Goal: Transaction & Acquisition: Purchase product/service

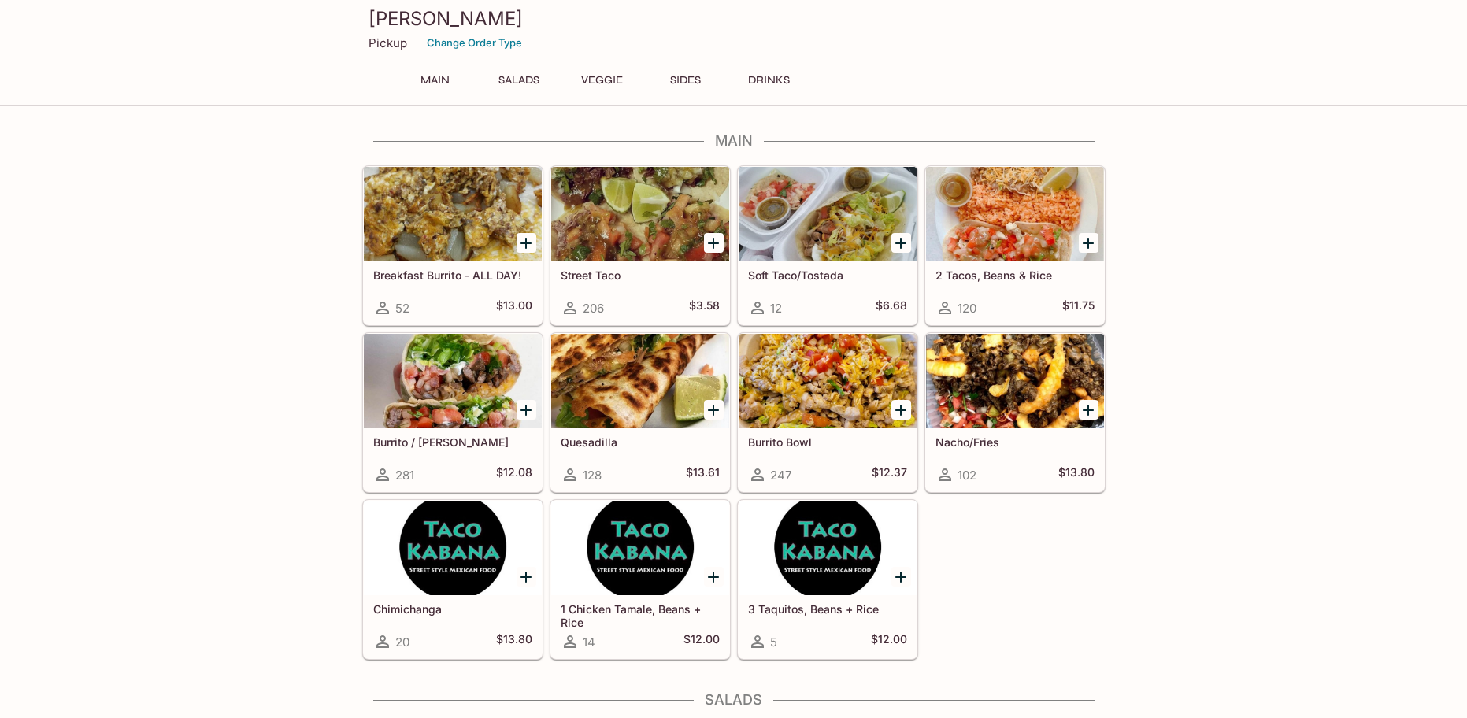
click at [440, 372] on div at bounding box center [453, 381] width 178 height 94
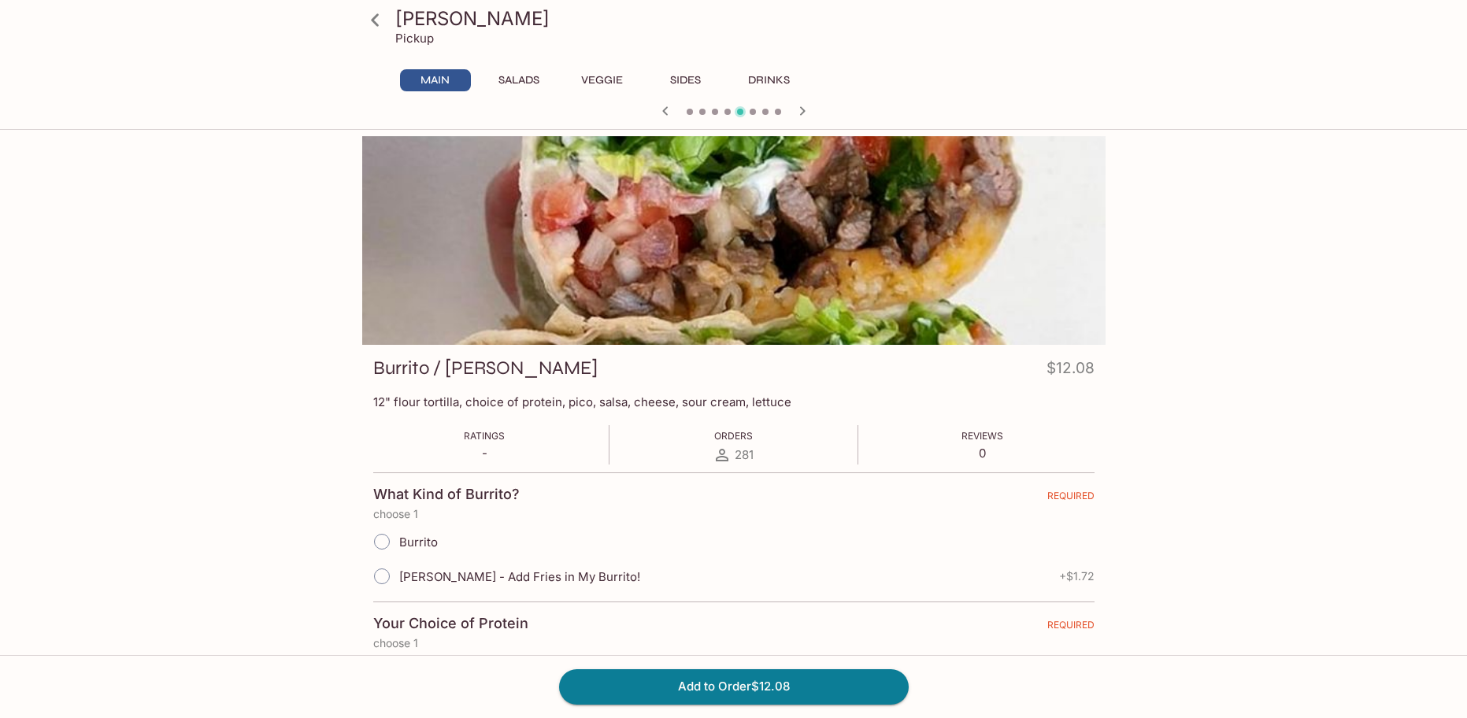
click at [668, 109] on icon "button" at bounding box center [665, 111] width 19 height 19
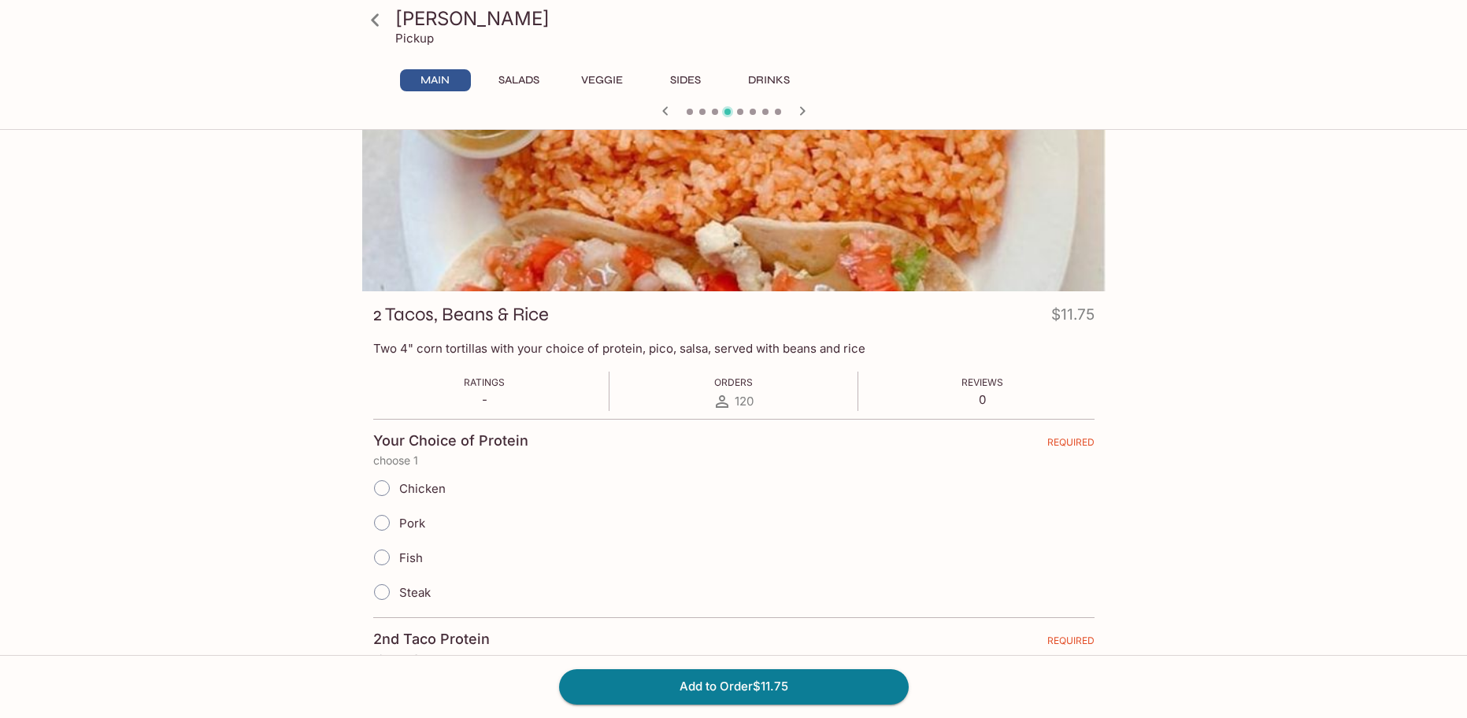
scroll to position [157, 0]
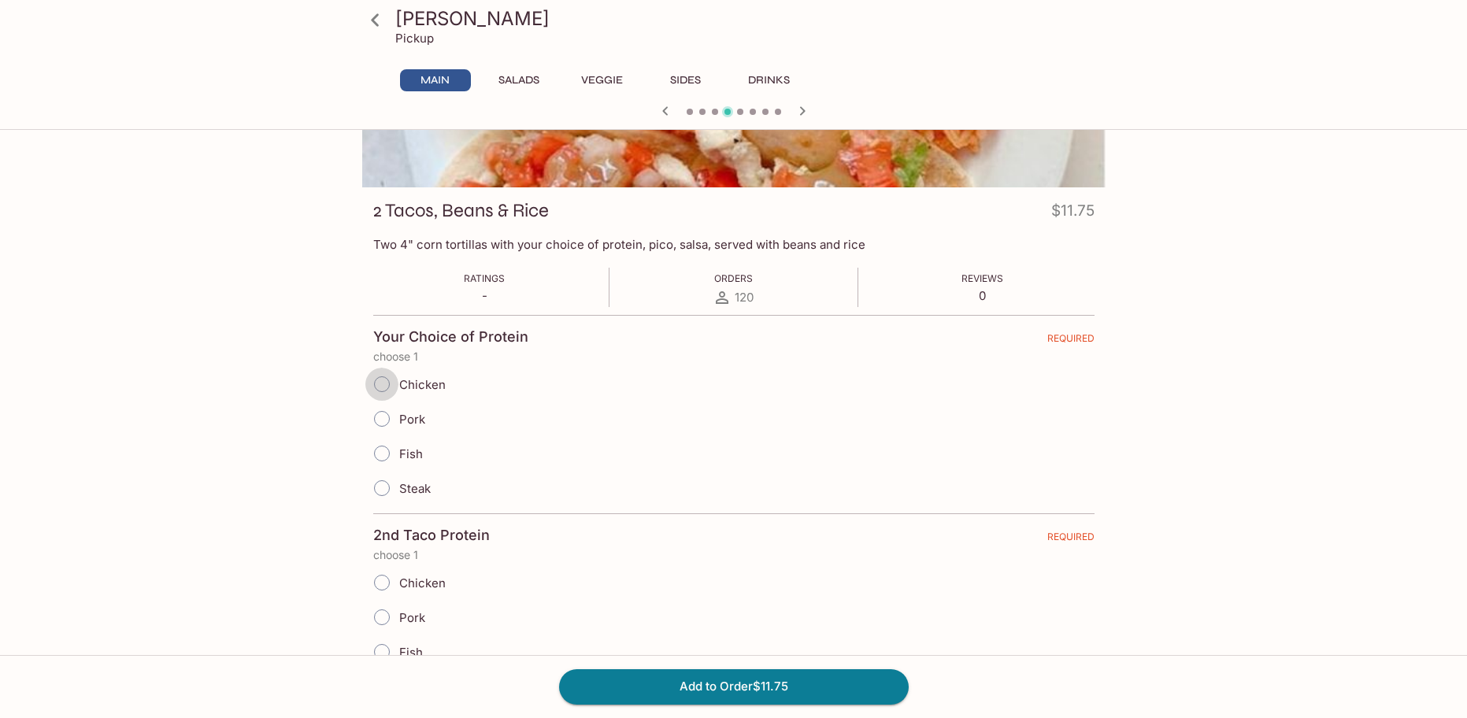
click at [379, 383] on input "Chicken" at bounding box center [381, 384] width 33 height 33
radio input "true"
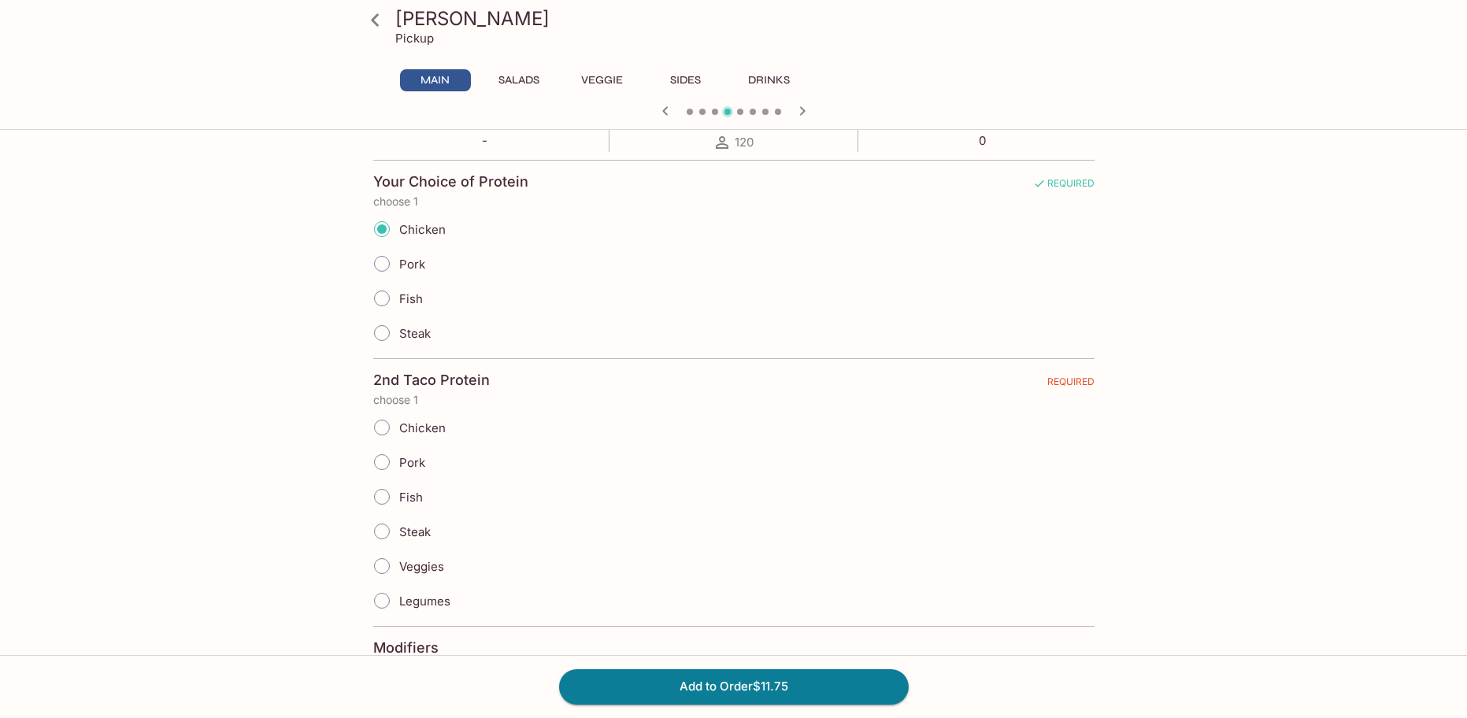
scroll to position [315, 0]
click at [378, 461] on input "Pork" at bounding box center [381, 459] width 33 height 33
radio input "true"
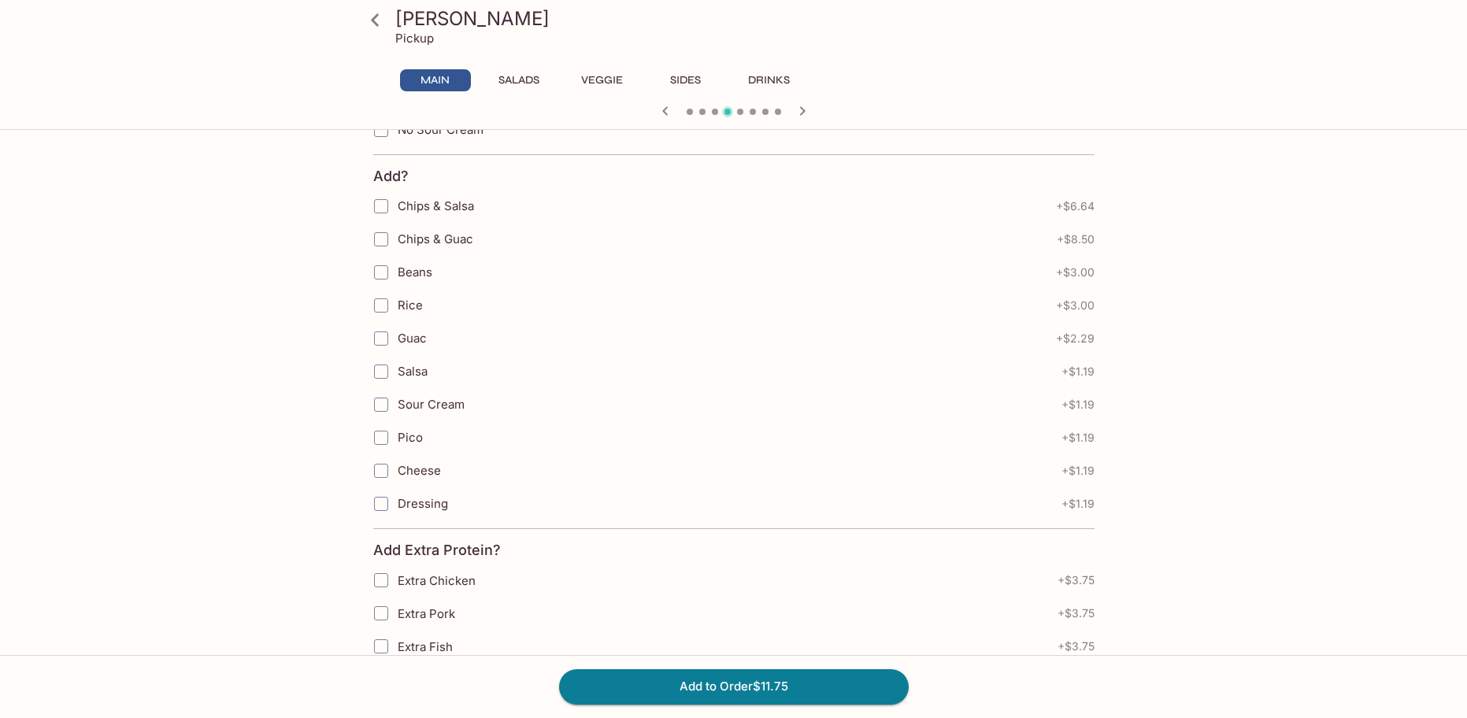
scroll to position [1102, 0]
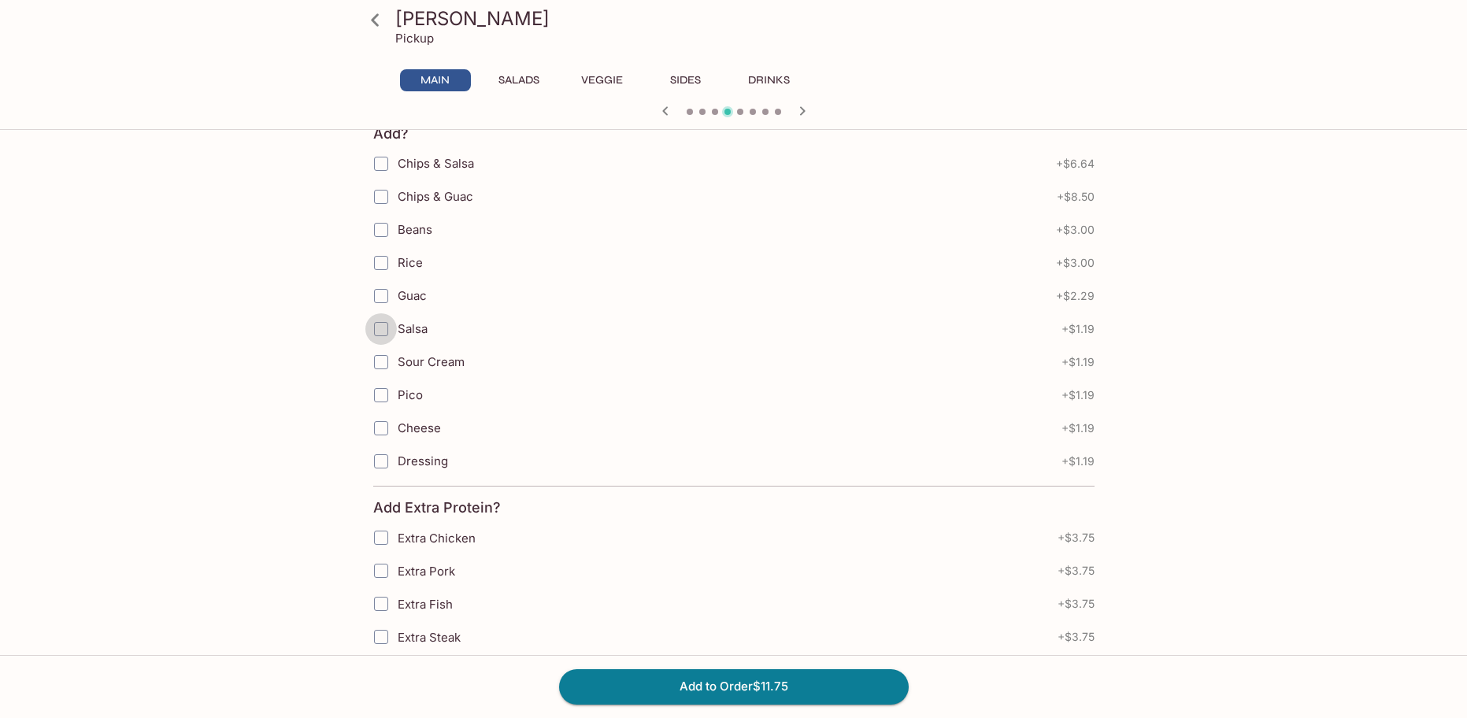
click at [391, 325] on input "Salsa" at bounding box center [380, 328] width 31 height 31
checkbox input "true"
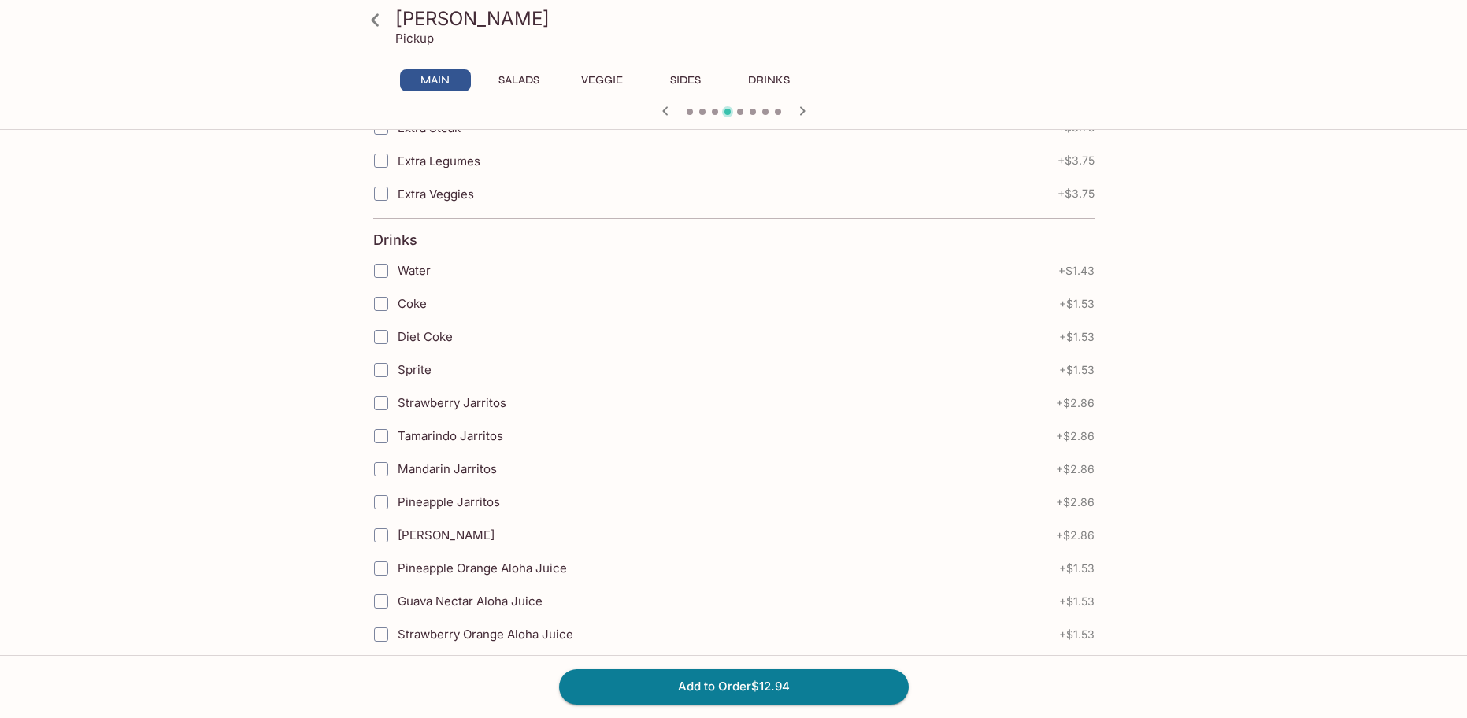
scroll to position [1653, 0]
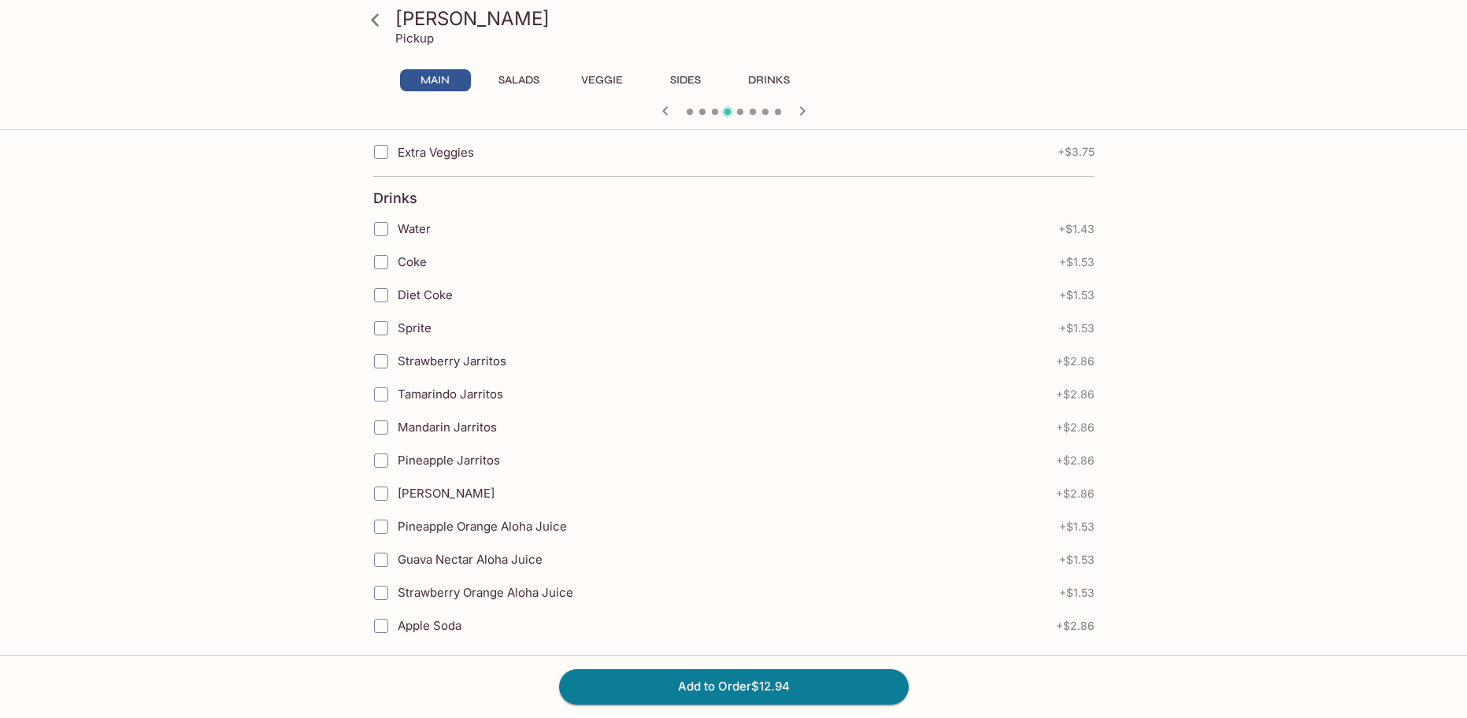
click at [380, 261] on input "Coke" at bounding box center [380, 261] width 31 height 31
checkbox input "true"
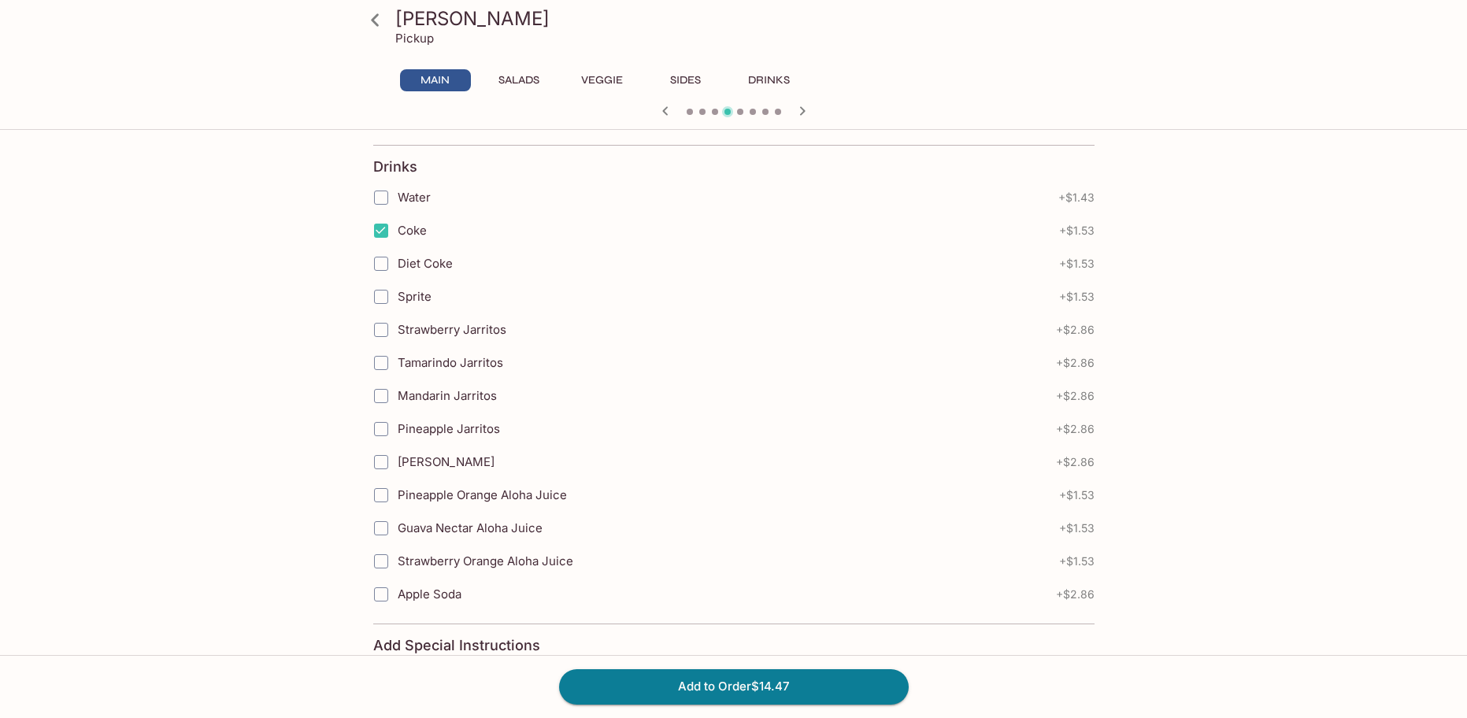
scroll to position [1811, 0]
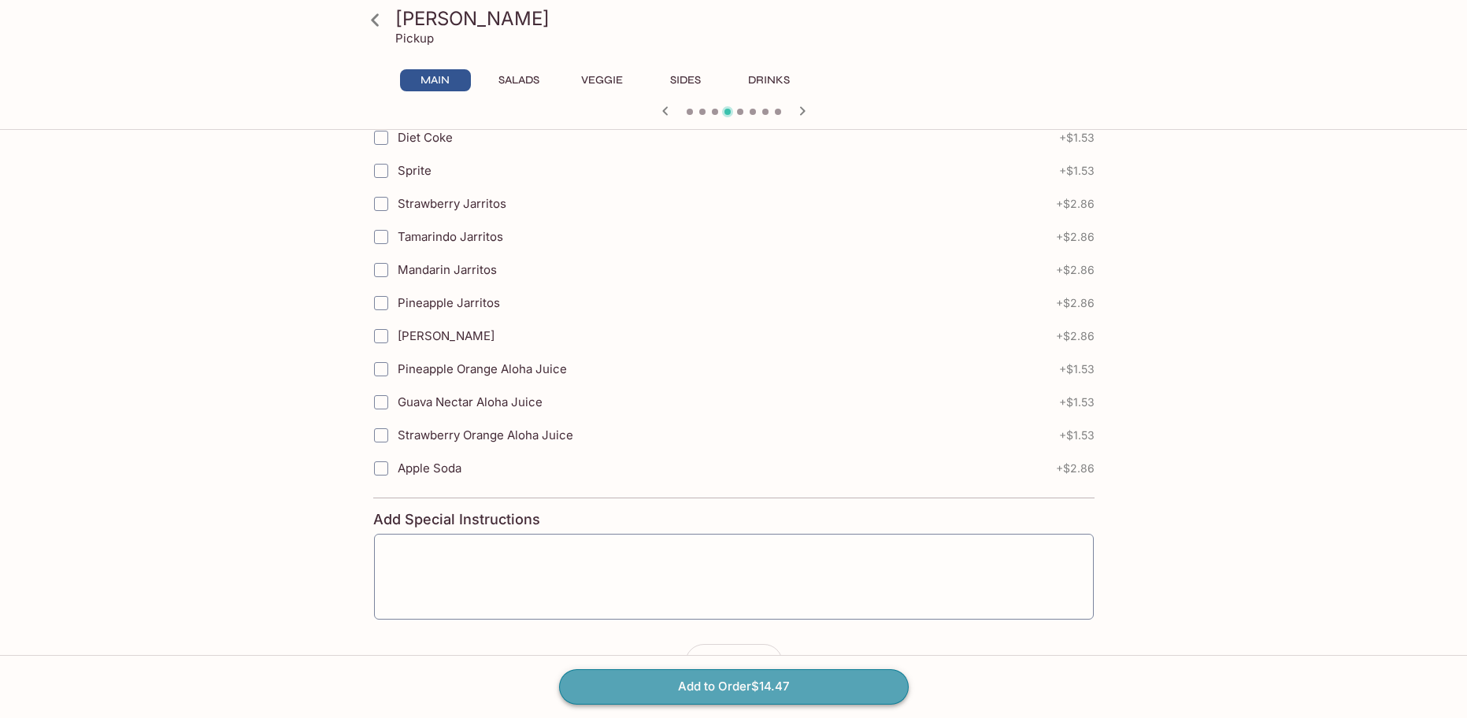
click at [776, 677] on button "Add to Order $14.47" at bounding box center [734, 686] width 350 height 35
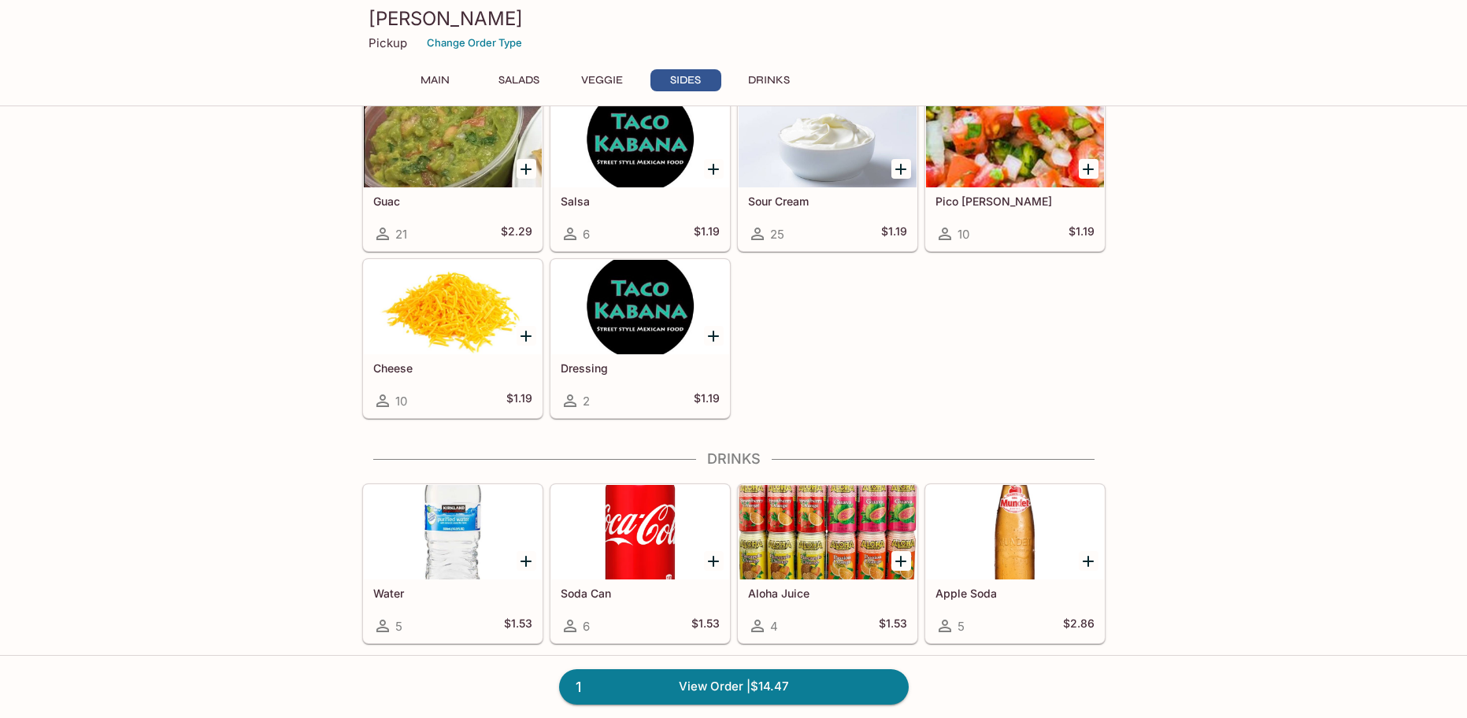
scroll to position [1422, 0]
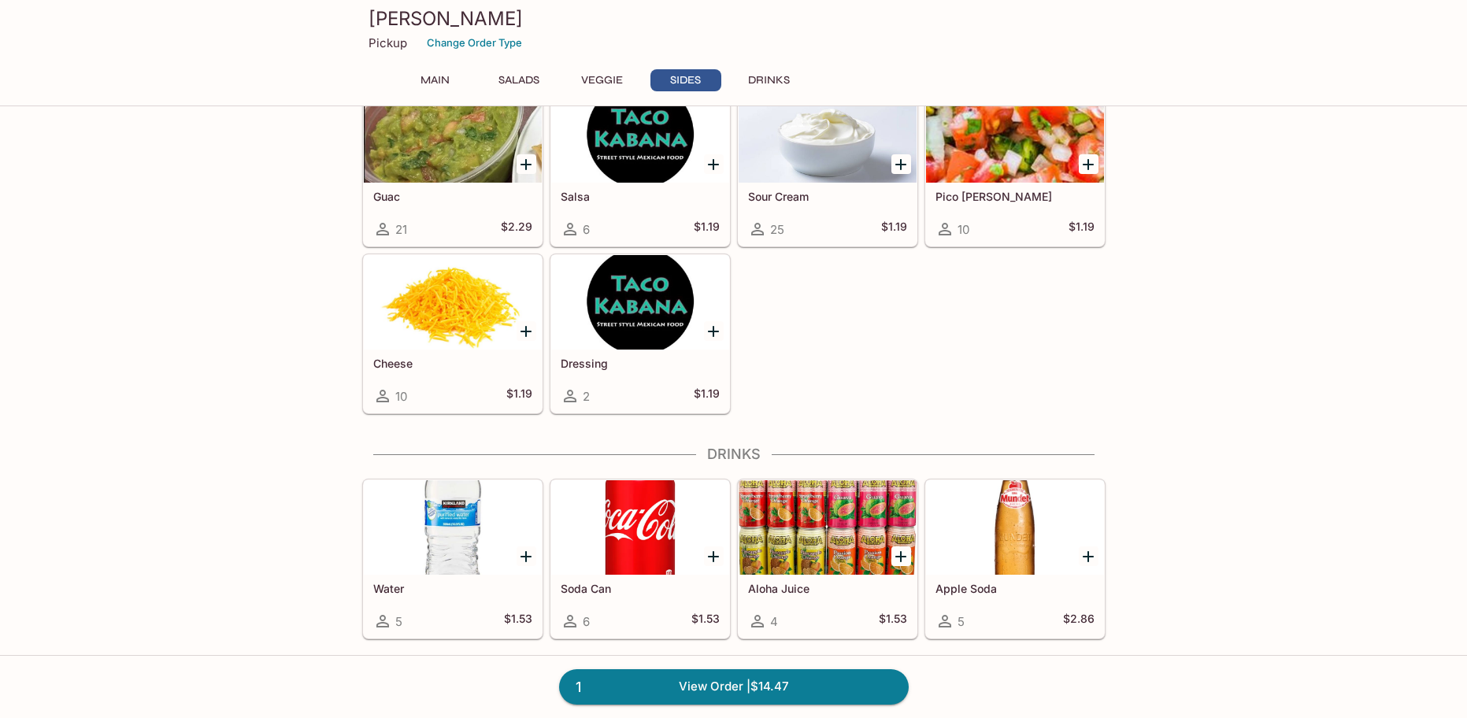
click at [713, 553] on icon "Add Soda Can" at bounding box center [713, 556] width 11 height 11
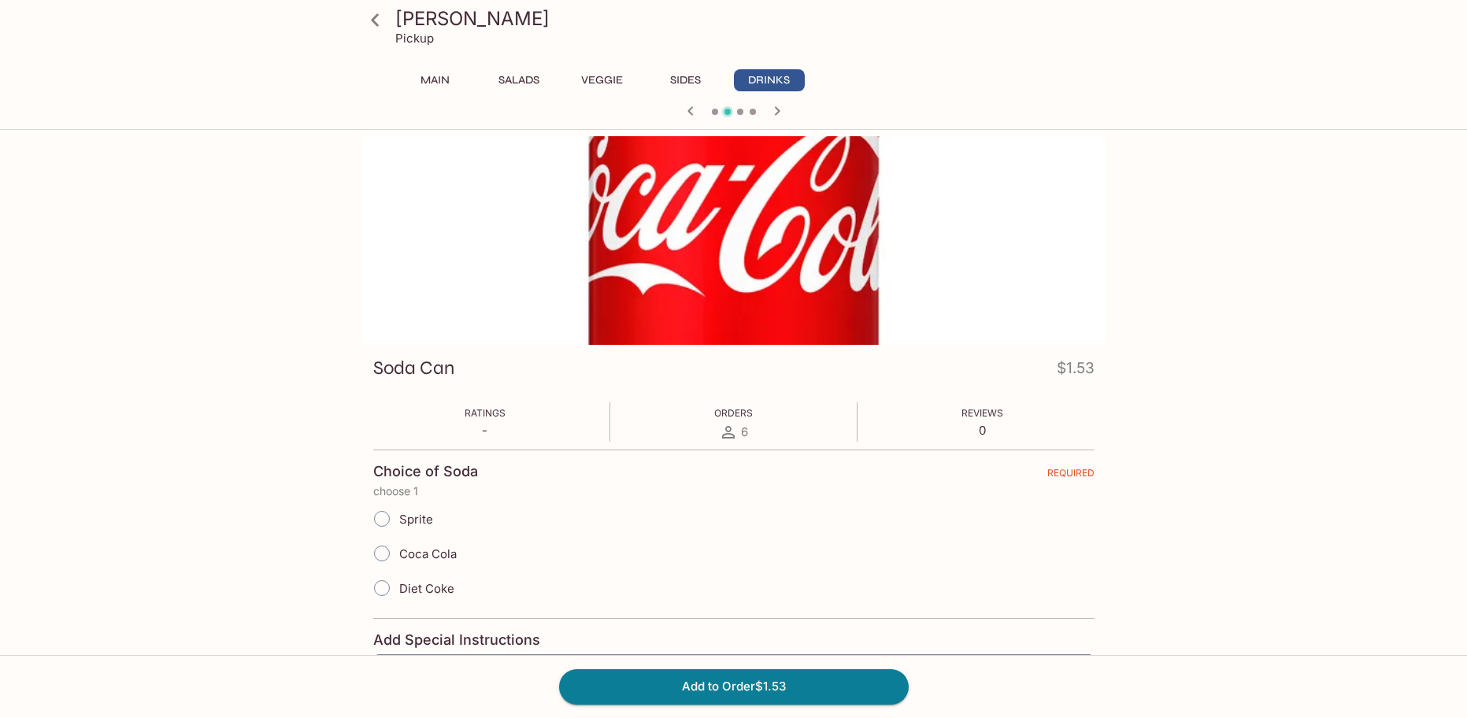
click at [381, 553] on input "Coca Cola" at bounding box center [381, 553] width 33 height 33
radio input "true"
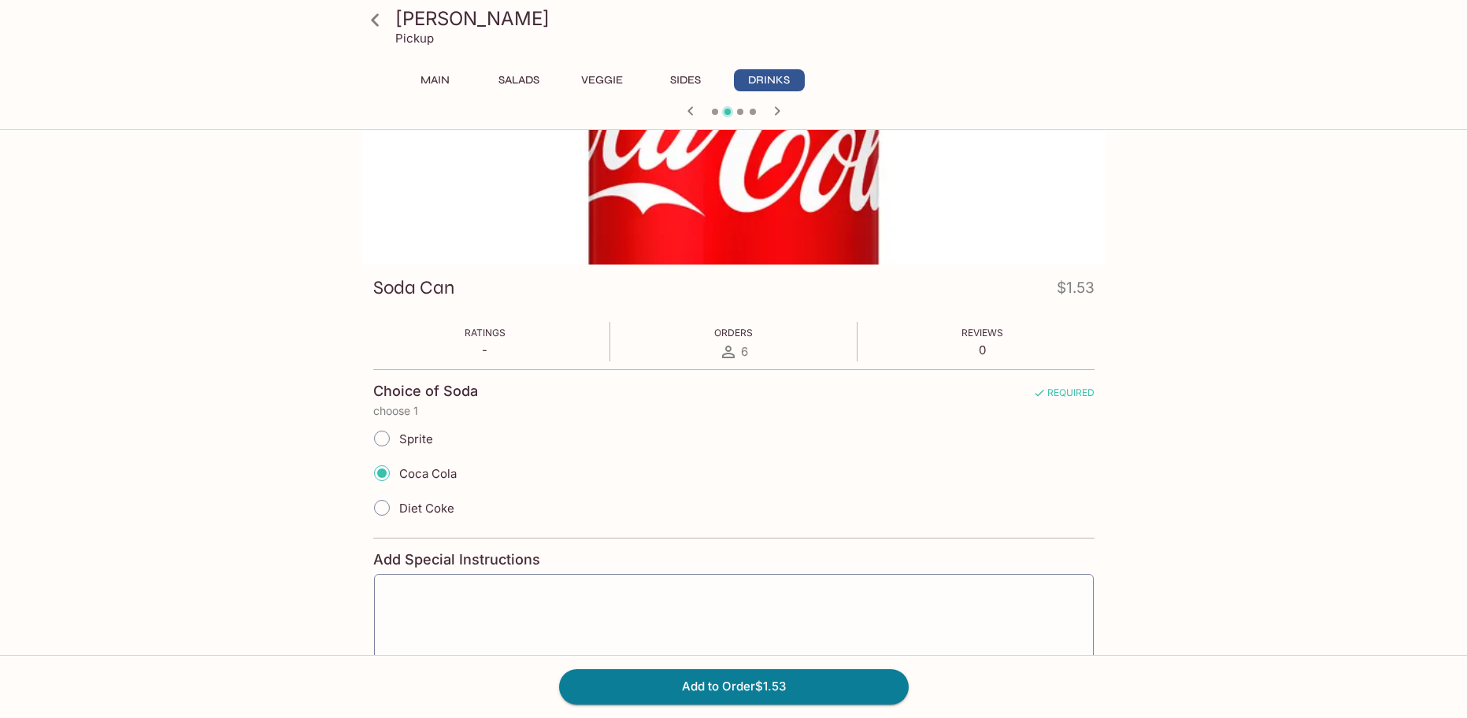
scroll to position [205, 0]
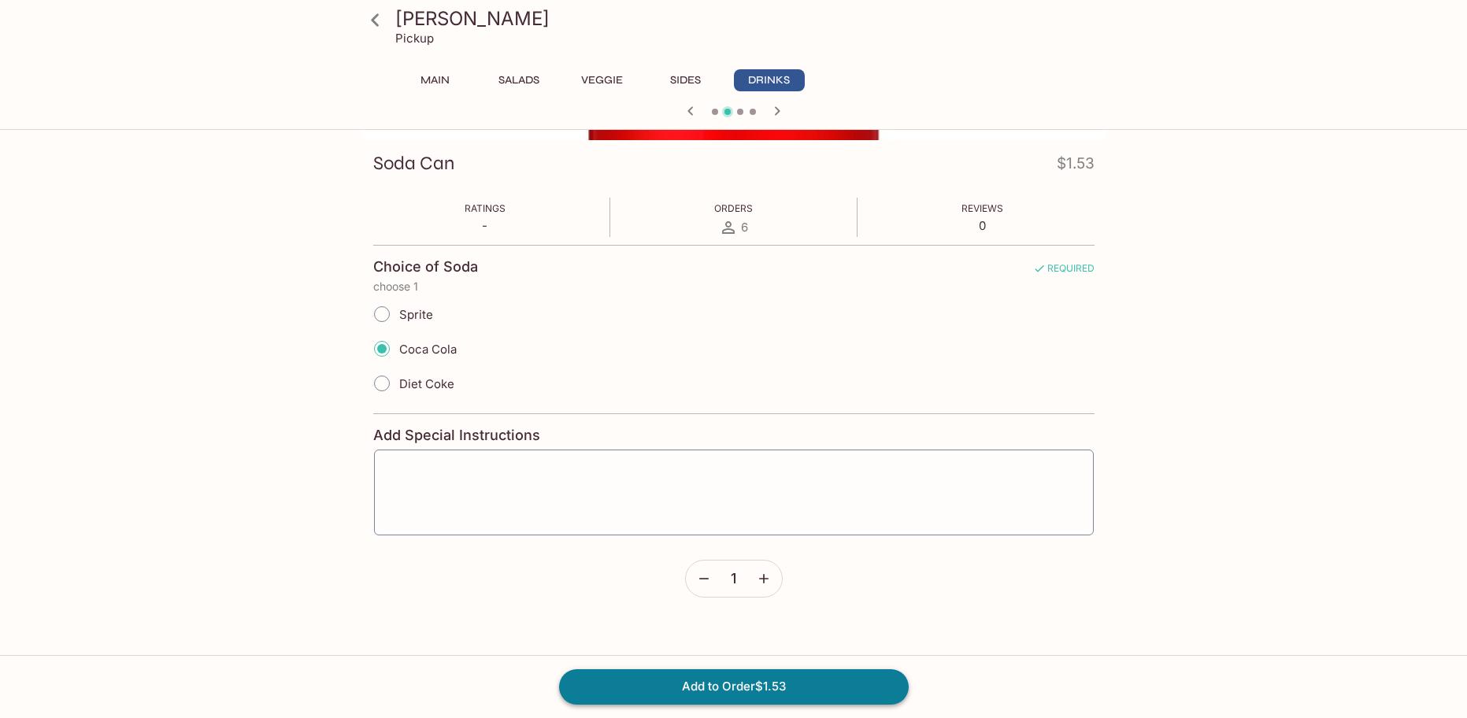
click at [650, 689] on button "Add to Order $1.53" at bounding box center [734, 686] width 350 height 35
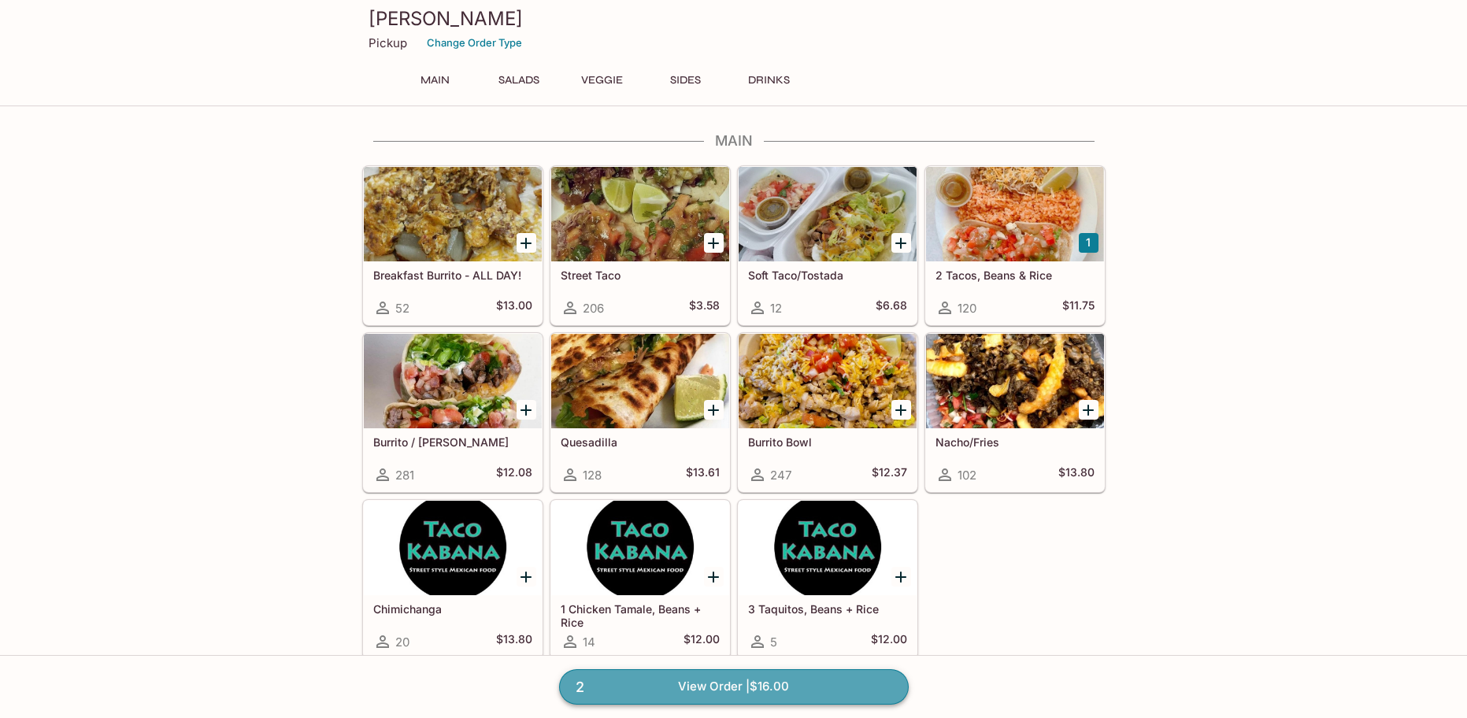
click at [751, 689] on link "2 View Order | $16.00" at bounding box center [734, 686] width 350 height 35
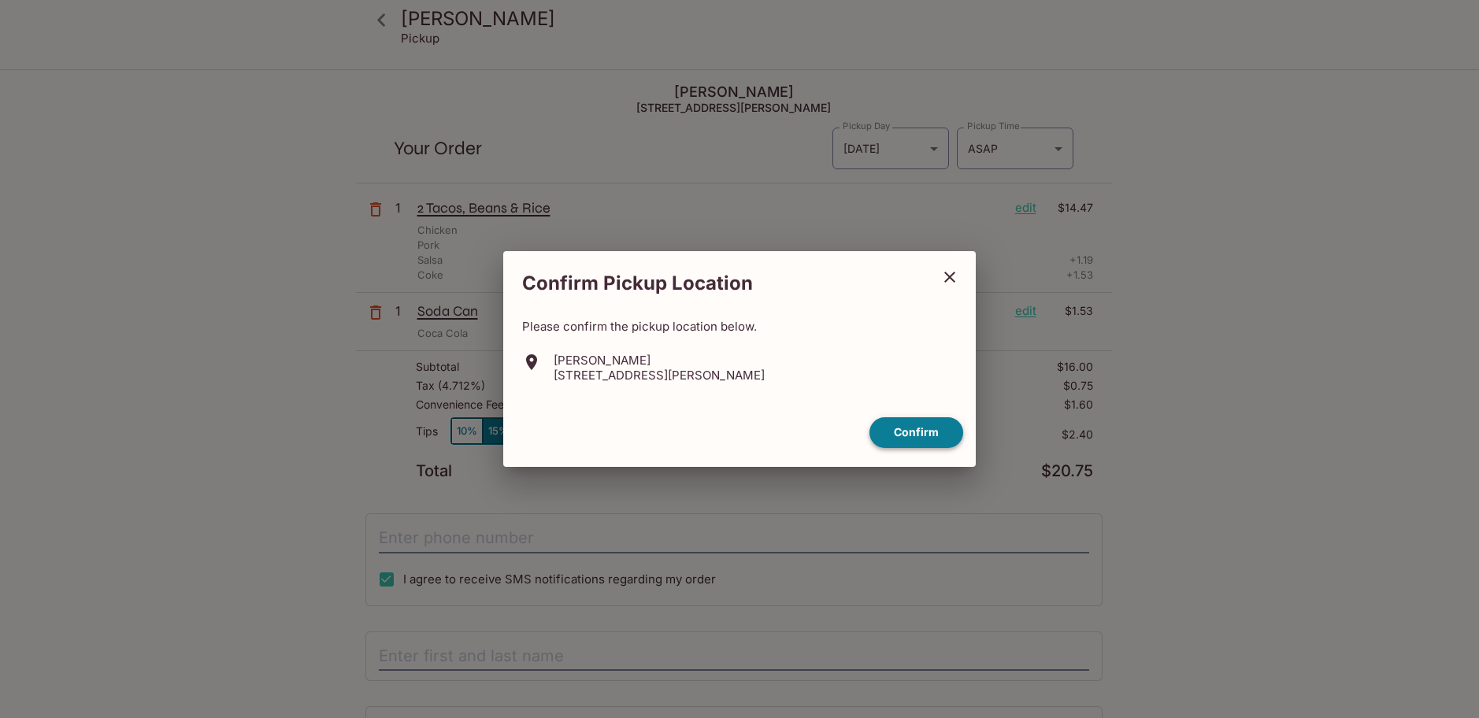
click at [913, 437] on button "Confirm" at bounding box center [916, 432] width 94 height 31
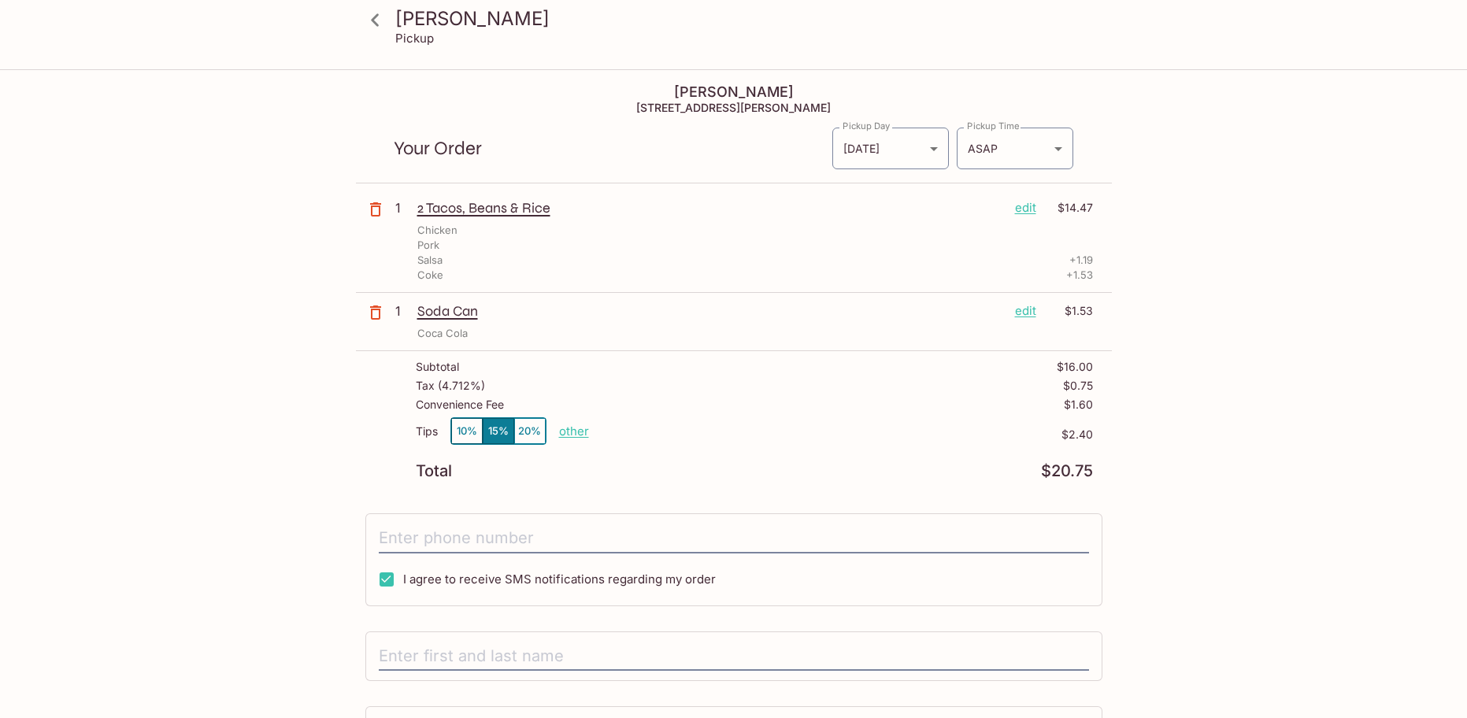
click at [457, 431] on button "10%" at bounding box center [466, 431] width 31 height 26
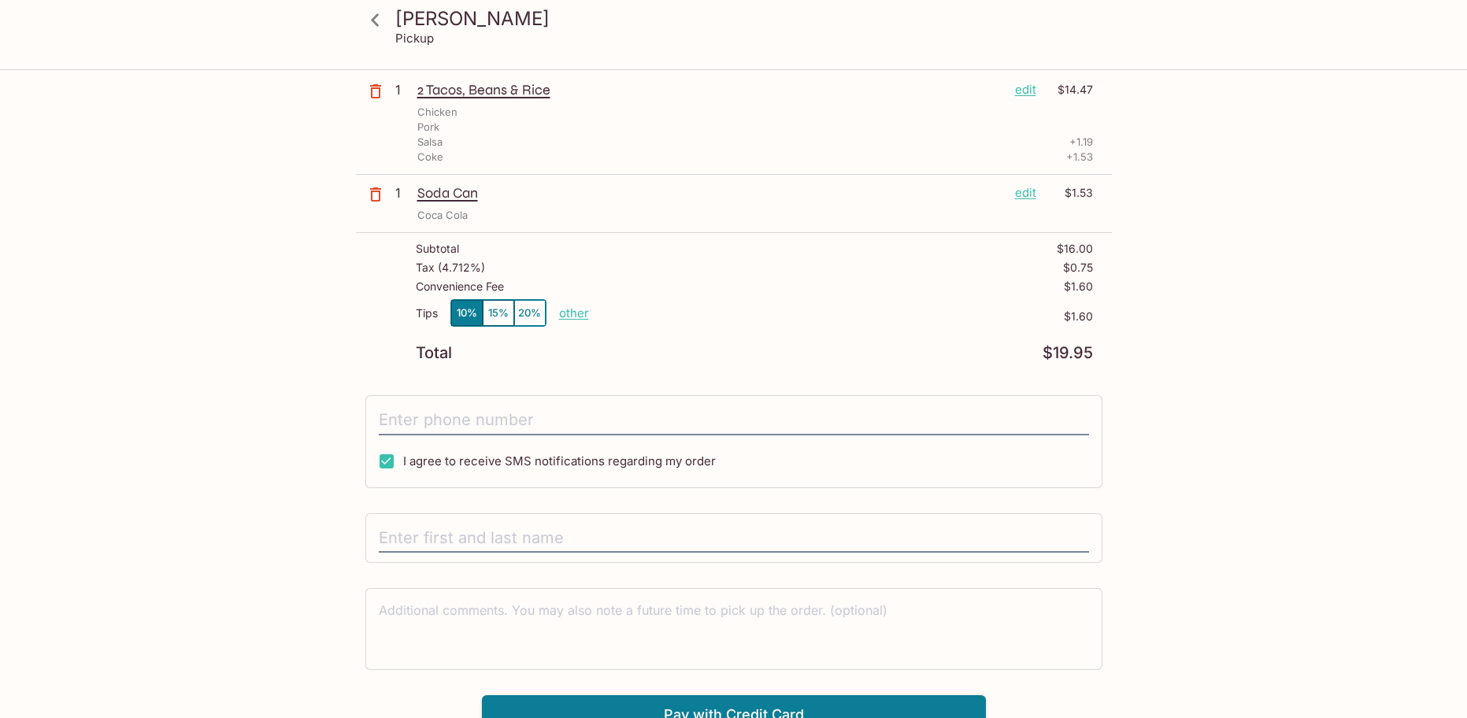
scroll to position [135, 0]
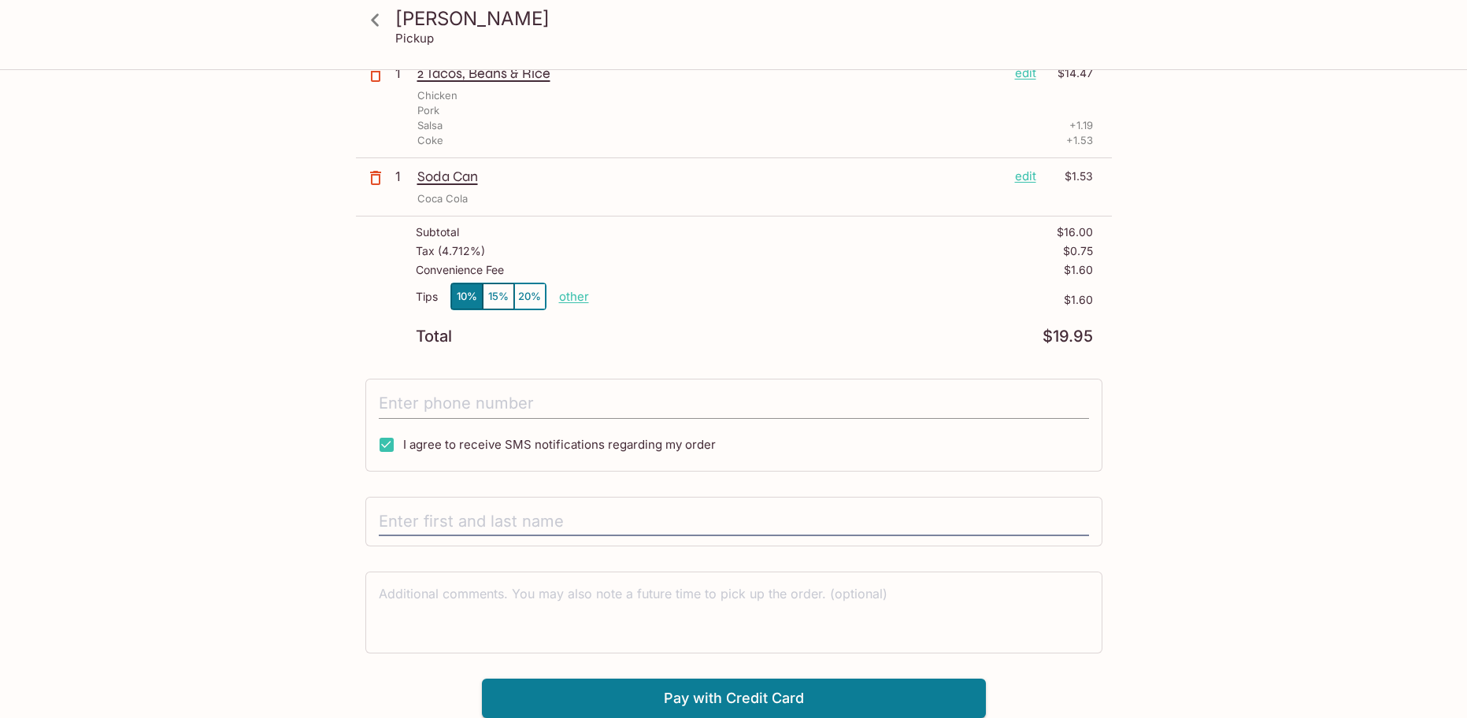
click at [509, 396] on input "tel" at bounding box center [734, 404] width 710 height 30
type input "[PHONE_NUMBER]"
click at [517, 520] on input "text" at bounding box center [734, 522] width 710 height 30
type input "[PERSON_NAME]"
click at [838, 690] on button "Pay with Credit Card" at bounding box center [734, 698] width 504 height 39
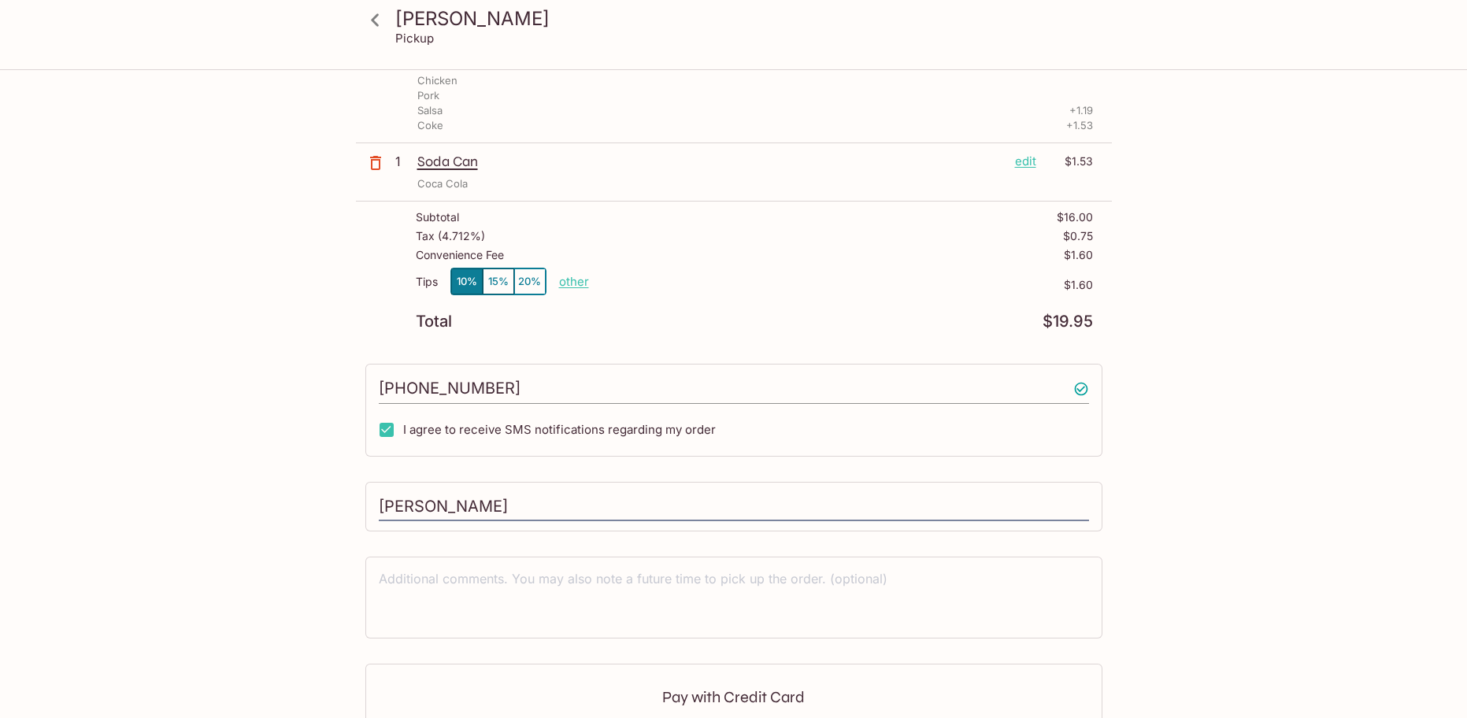
scroll to position [371, 0]
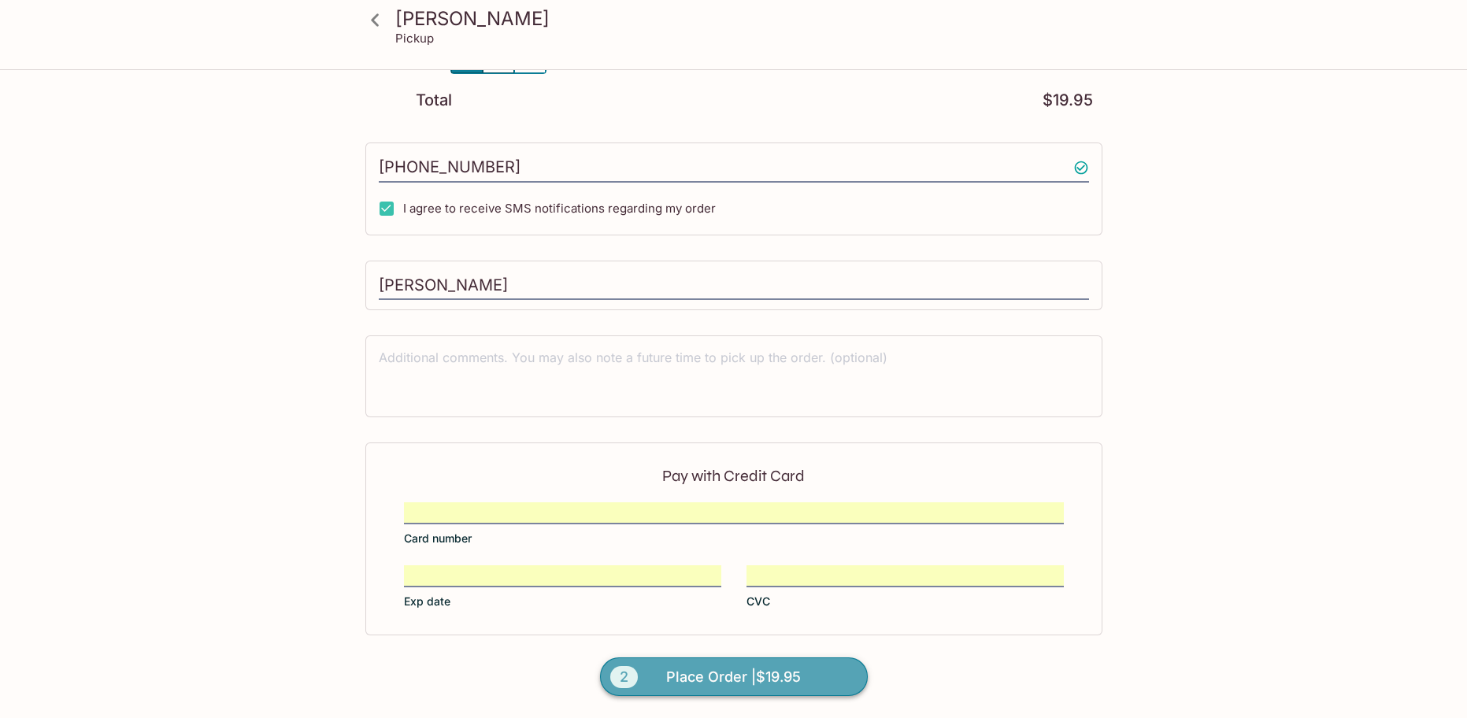
click at [678, 689] on span "Place Order | $19.95" at bounding box center [733, 677] width 135 height 25
